Goal: Information Seeking & Learning: Learn about a topic

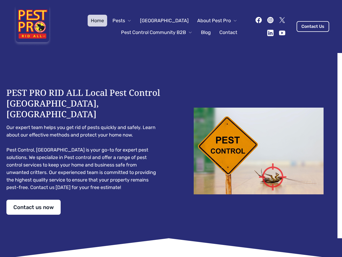
click at [171, 128] on div "PEST PRO RID ALL Local Pest Control [GEOGRAPHIC_DATA], [GEOGRAPHIC_DATA] Our ex…" at bounding box center [170, 150] width 329 height 127
click at [125, 21] on span "Pests" at bounding box center [119, 20] width 13 height 7
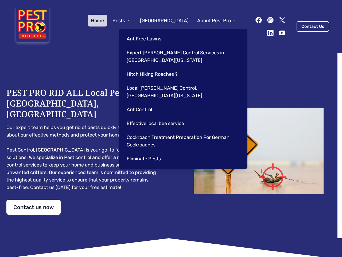
click at [212, 21] on span "About Pest Pro" at bounding box center [214, 20] width 34 height 7
click at [151, 32] on div "Ant Free Lawns Expert [PERSON_NAME] Control Services in [GEOGRAPHIC_DATA] [US_S…" at bounding box center [183, 99] width 128 height 140
